Goal: Information Seeking & Learning: Check status

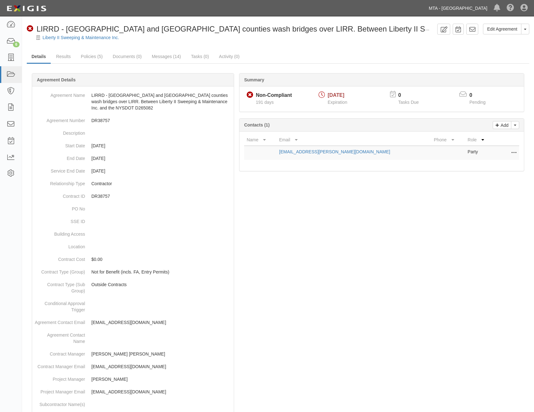
click at [460, 5] on link "MTA - [GEOGRAPHIC_DATA]" at bounding box center [458, 8] width 65 height 13
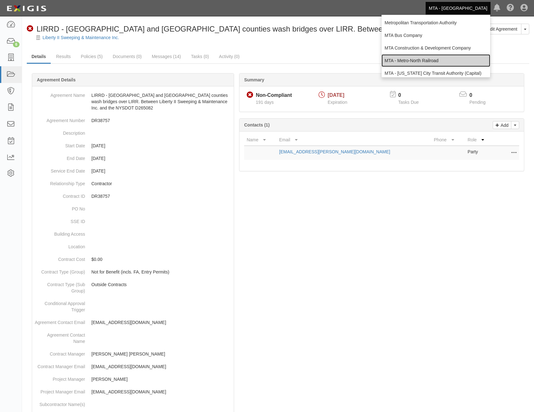
click at [430, 57] on link "MTA - Metro-North Railroad" at bounding box center [436, 60] width 109 height 13
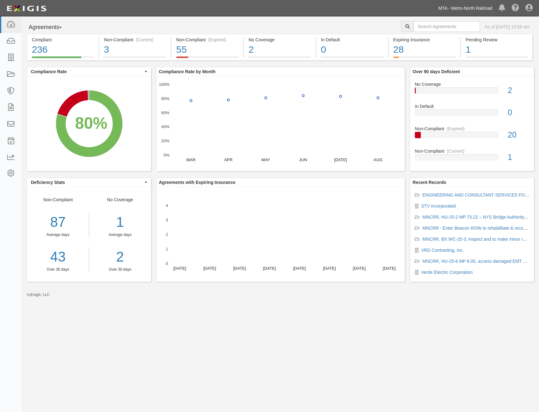
click at [469, 9] on link "MTA - Metro-North Railroad" at bounding box center [465, 8] width 60 height 13
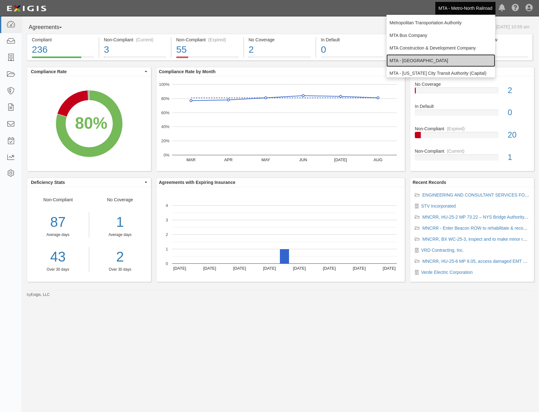
click at [442, 58] on link "MTA - [GEOGRAPHIC_DATA]" at bounding box center [440, 60] width 109 height 13
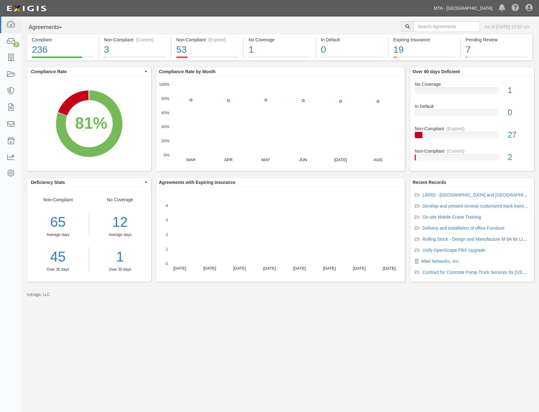
click at [470, 12] on link "MTA - [GEOGRAPHIC_DATA]" at bounding box center [463, 8] width 65 height 13
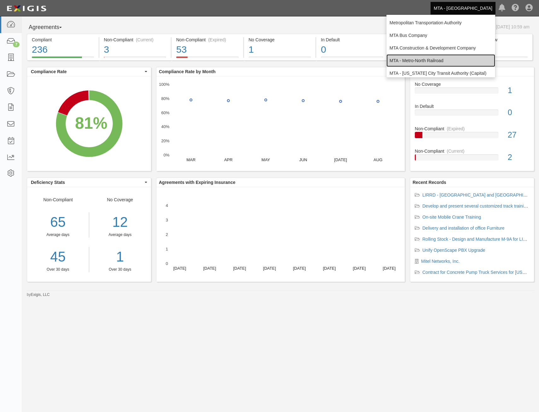
click at [446, 58] on link "MTA - Metro-North Railroad" at bounding box center [440, 60] width 109 height 13
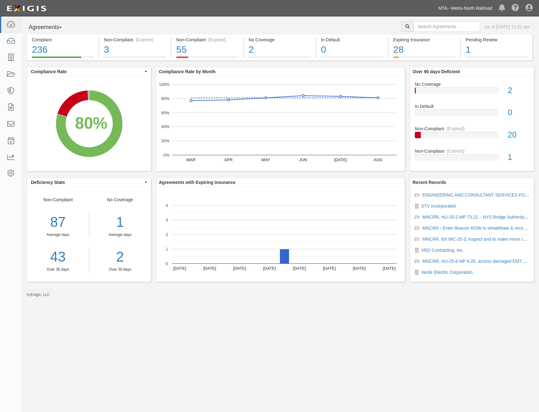
click at [473, 12] on link "MTA - Metro-North Railroad" at bounding box center [465, 8] width 60 height 13
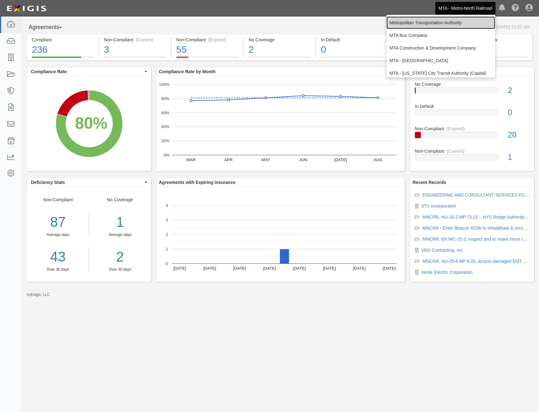
click at [465, 24] on link "Metropolitan Transportation Authority" at bounding box center [440, 22] width 109 height 13
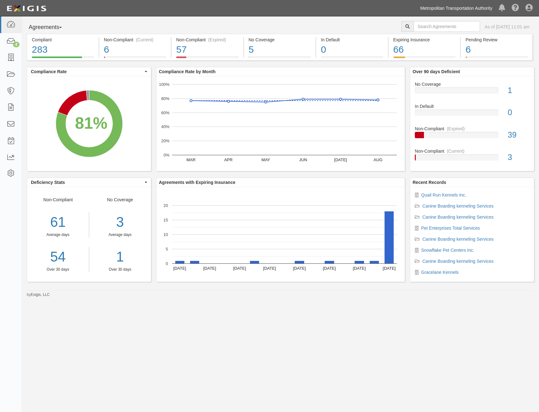
click at [478, 9] on link "Metropolitan Transportation Authority" at bounding box center [456, 8] width 78 height 13
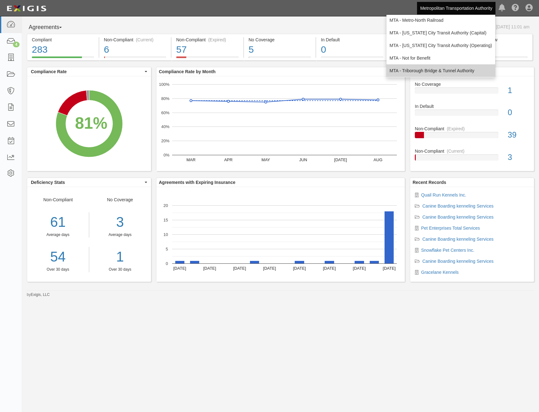
scroll to position [42, 0]
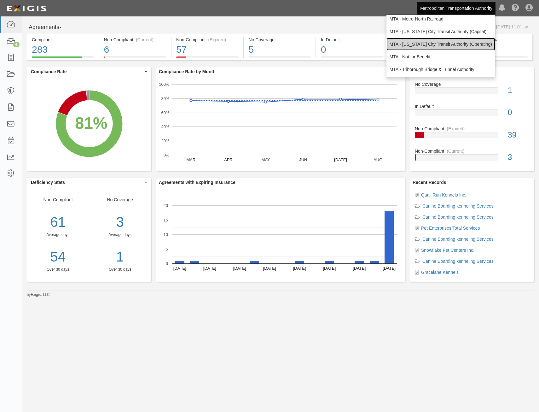
click at [456, 46] on link "MTA - [US_STATE] City Transit Authority (Operating)" at bounding box center [440, 44] width 109 height 13
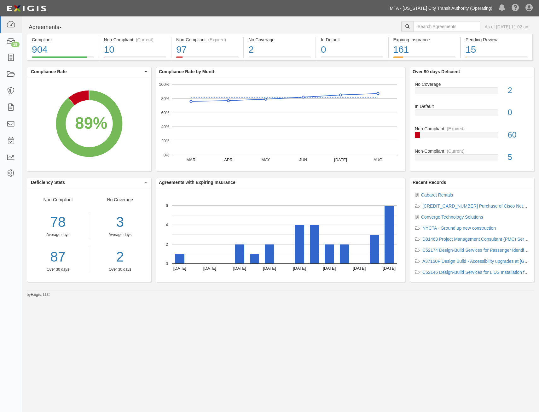
click at [461, 12] on link "MTA - [US_STATE] City Transit Authority (Operating)" at bounding box center [441, 8] width 109 height 13
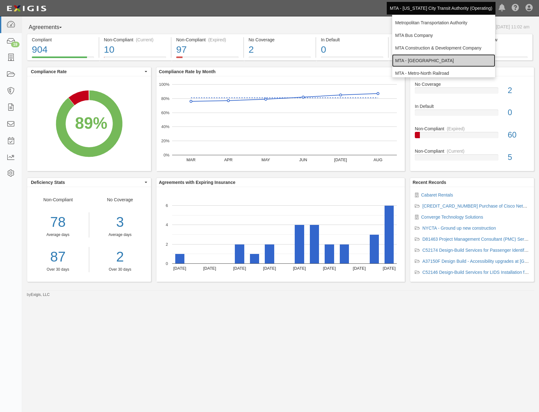
click at [461, 61] on link "MTA - [GEOGRAPHIC_DATA]" at bounding box center [443, 60] width 103 height 13
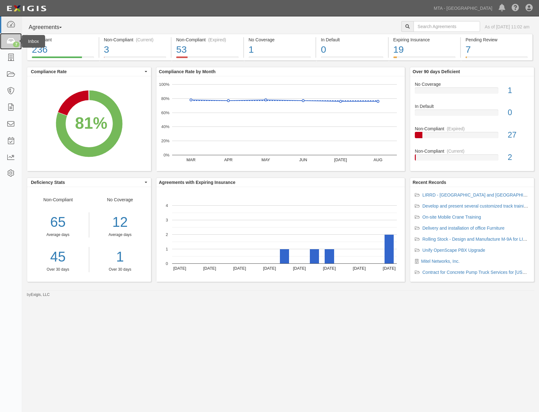
click at [13, 44] on div "7" at bounding box center [16, 45] width 7 height 6
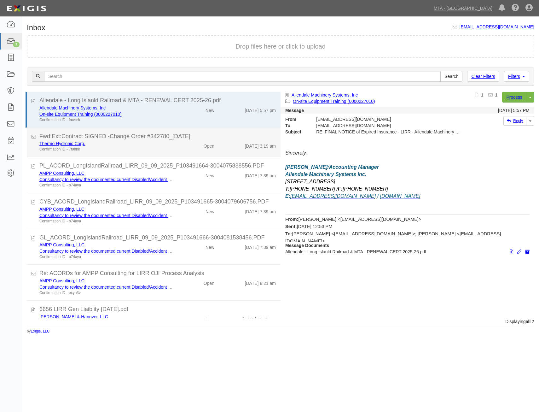
click at [223, 145] on div "9/10/25 3:19 am" at bounding box center [249, 144] width 61 height 9
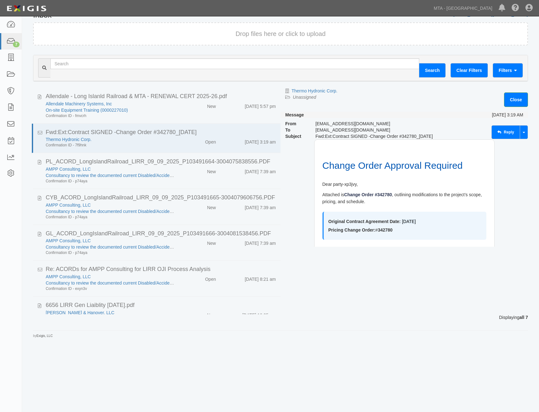
click at [416, 109] on div "Process Toggle Document Dropdown Archive Document Delete Document Close Mark as…" at bounding box center [456, 100] width 144 height 24
click at [514, 101] on link "Close" at bounding box center [516, 99] width 24 height 15
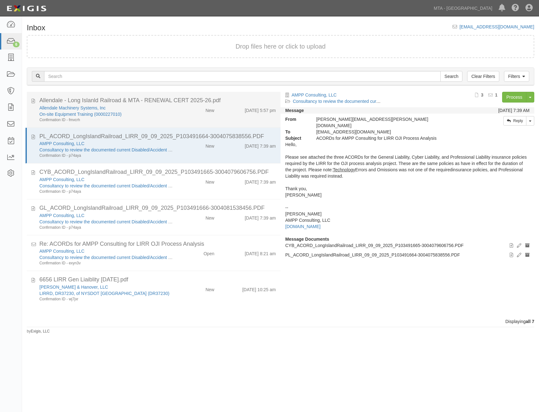
click at [174, 117] on div "Allendale Machinery Systems, Inc On-site Equipment Training (0000227010) Confir…" at bounding box center [106, 114] width 143 height 18
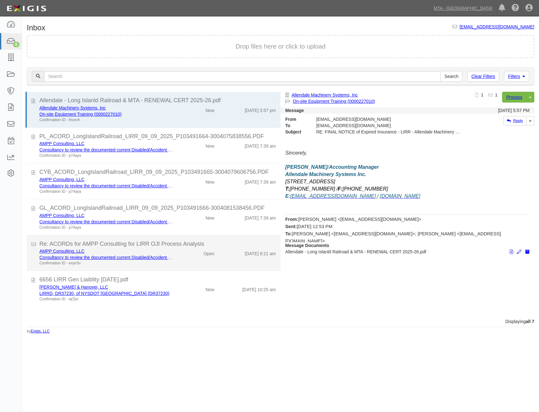
click at [245, 251] on div "[DATE] 8:21 am" at bounding box center [260, 252] width 31 height 9
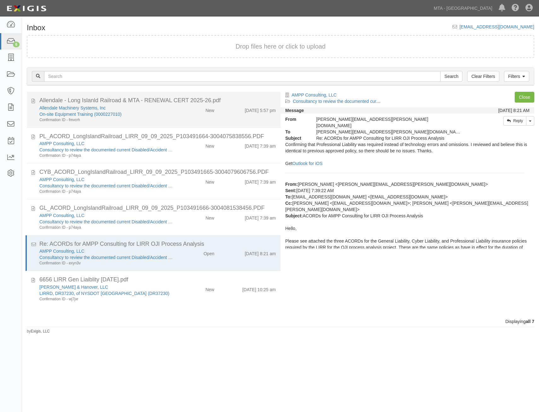
click at [235, 117] on div "Allendale Machinery Systems, Inc On-site Equipment Training (0000227010) Confir…" at bounding box center [158, 114] width 246 height 18
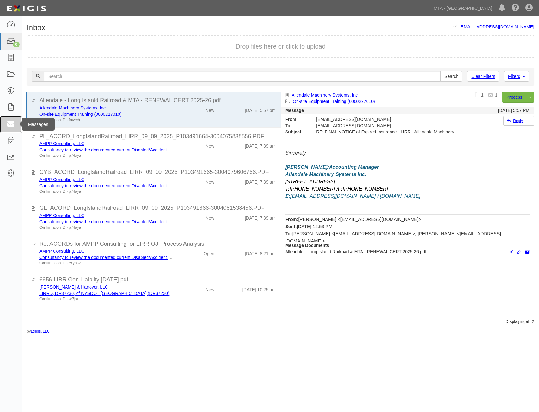
click at [14, 122] on icon at bounding box center [10, 124] width 9 height 7
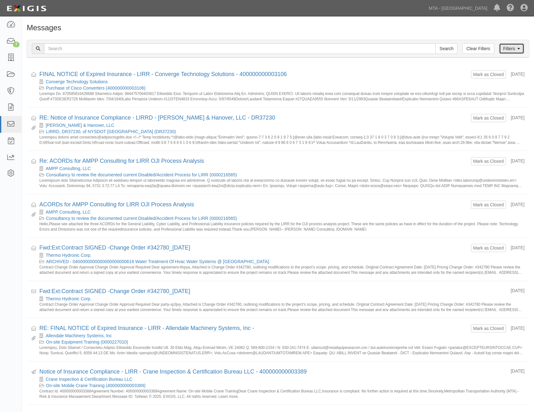
click at [510, 46] on link "Filters" at bounding box center [511, 48] width 25 height 11
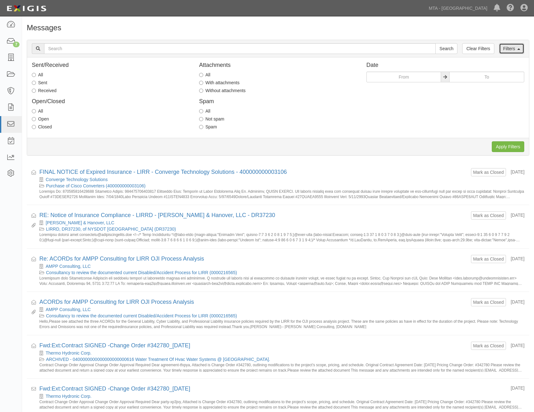
click at [510, 48] on link "Filters" at bounding box center [511, 48] width 25 height 11
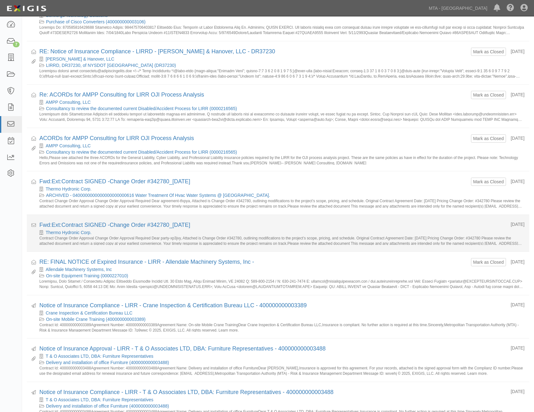
scroll to position [95, 0]
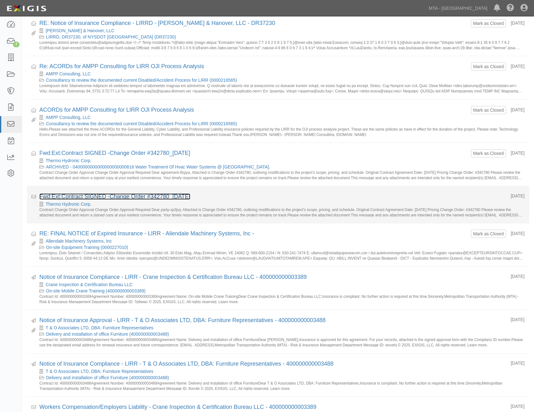
click at [172, 195] on link "Fwd:Ext:Contract SIGNED -Change Order #342780_10 Sep 2025" at bounding box center [114, 196] width 151 height 6
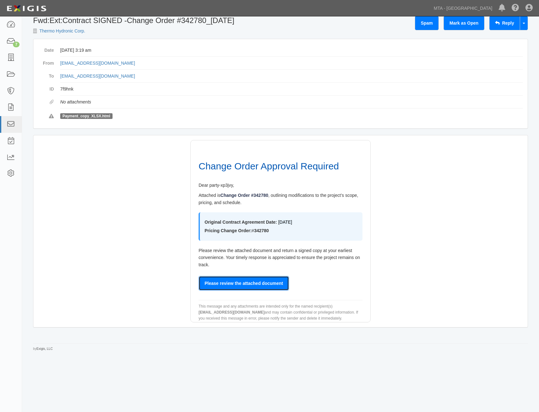
click at [280, 279] on link "Please review the attached document" at bounding box center [244, 283] width 90 height 15
click at [270, 284] on link "Please review the attached document" at bounding box center [244, 283] width 90 height 15
click at [96, 118] on span "Payment_copy_XLSX.html" at bounding box center [86, 116] width 52 height 6
click at [272, 279] on link "Please review the attached document" at bounding box center [244, 283] width 90 height 15
drag, startPoint x: 113, startPoint y: 115, endPoint x: 59, endPoint y: 117, distance: 53.3
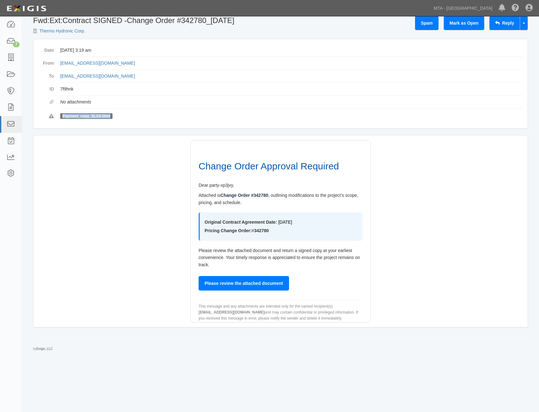
click at [59, 117] on dl "Date [DATE] 3:19 am From [EMAIL_ADDRESS][DOMAIN_NAME] To [EMAIL_ADDRESS][DOMAIN…" at bounding box center [280, 84] width 485 height 80
drag, startPoint x: 59, startPoint y: 117, endPoint x: 77, endPoint y: 116, distance: 17.3
copy span "Payment_copy_XLSX.html"
click at [273, 283] on link "Please review the attached document" at bounding box center [244, 283] width 90 height 15
click at [12, 42] on icon at bounding box center [10, 41] width 9 height 7
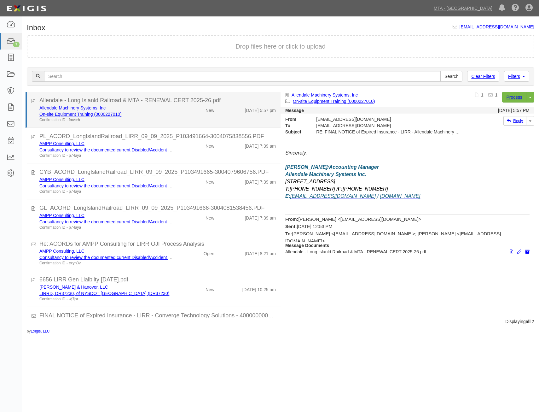
click at [247, 117] on div "Allendale Machinery Systems, Inc On-site Equipment Training (0000227010) Confir…" at bounding box center [158, 114] width 246 height 18
